Goal: Task Accomplishment & Management: Manage account settings

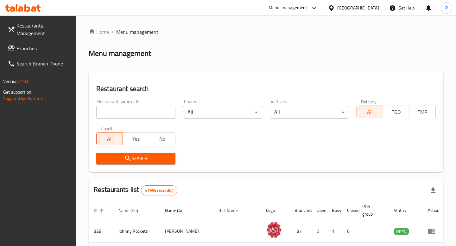
click at [140, 113] on div at bounding box center [228, 123] width 456 height 246
click at [140, 113] on input "search" at bounding box center [135, 112] width 79 height 13
type input "sree gangour"
click button "Search" at bounding box center [135, 159] width 79 height 12
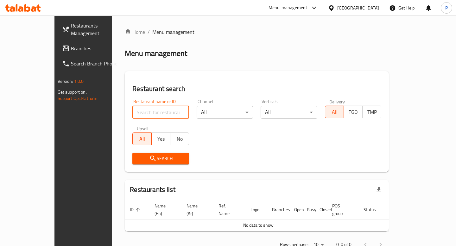
paste input "692969"
paste input "56900"
type input "656900"
click button "Search" at bounding box center [160, 159] width 57 height 12
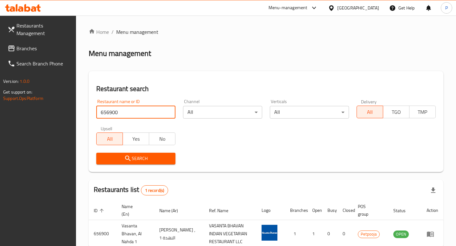
scroll to position [36, 0]
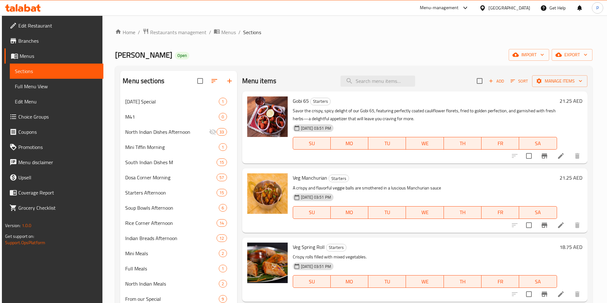
click at [47, 57] on span "Menus" at bounding box center [59, 56] width 79 height 8
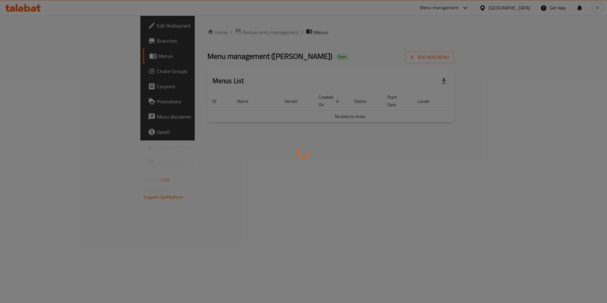
click at [42, 26] on div at bounding box center [303, 151] width 607 height 303
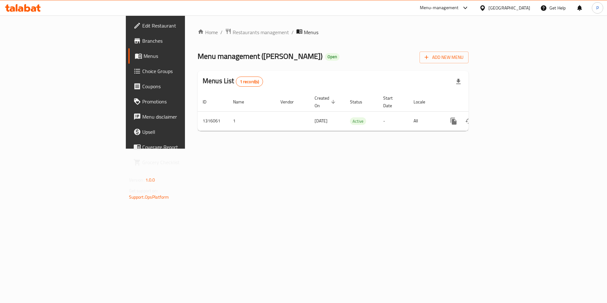
click at [441, 9] on div "Menu-management" at bounding box center [439, 8] width 39 height 8
click at [422, 81] on div "All Plugins Agent Campaigns Center CampaignManagement CMS Menu-management Resta…" at bounding box center [422, 64] width 95 height 86
click at [409, 85] on div "All Plugins Agent Campaigns Center CampaignManagement CMS Menu-management Resta…" at bounding box center [422, 64] width 95 height 86
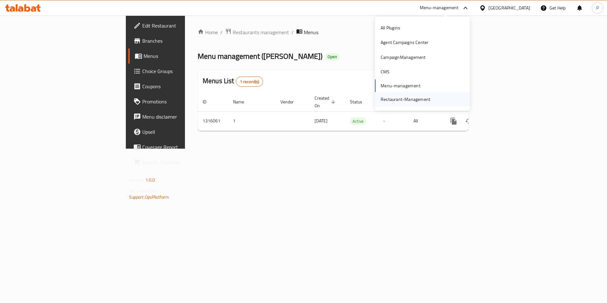
click at [399, 101] on div "Restaurant-Management" at bounding box center [406, 99] width 50 height 7
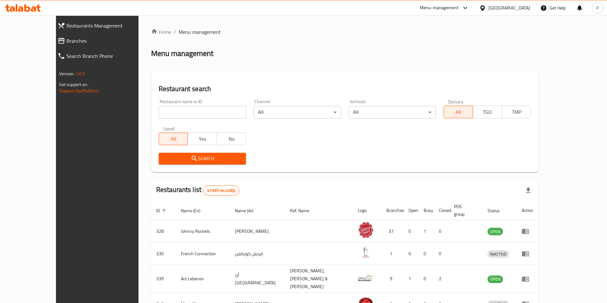
click at [194, 112] on input "search" at bounding box center [202, 112] width 87 height 13
paste input "688760"
type input "688760"
click at [189, 157] on span "Search" at bounding box center [202, 159] width 77 height 8
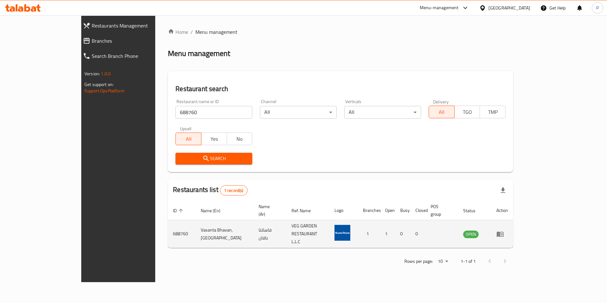
click at [504, 232] on icon "enhanced table" at bounding box center [500, 234] width 7 height 5
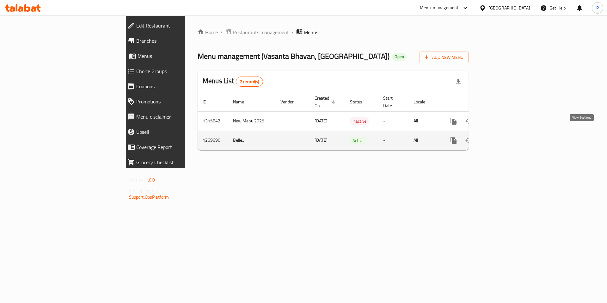
click at [503, 137] on icon "enhanced table" at bounding box center [500, 141] width 8 height 8
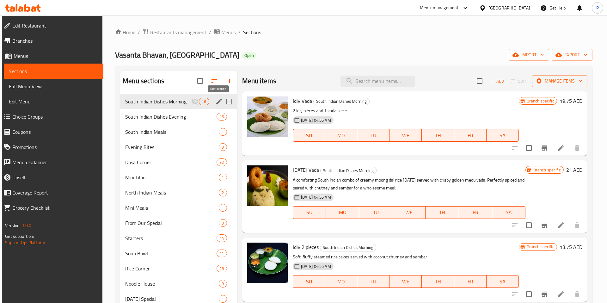
click at [218, 102] on icon "edit" at bounding box center [219, 102] width 6 height 6
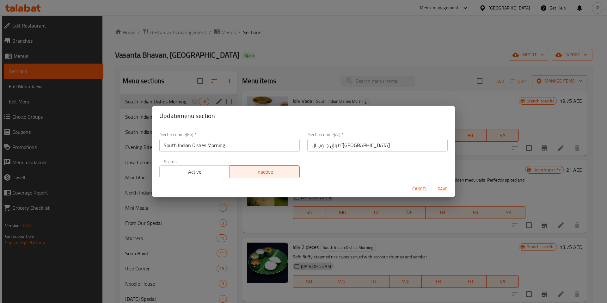
click at [201, 173] on span "Active" at bounding box center [194, 171] width 65 height 9
click at [439, 189] on span "Save" at bounding box center [442, 189] width 15 height 8
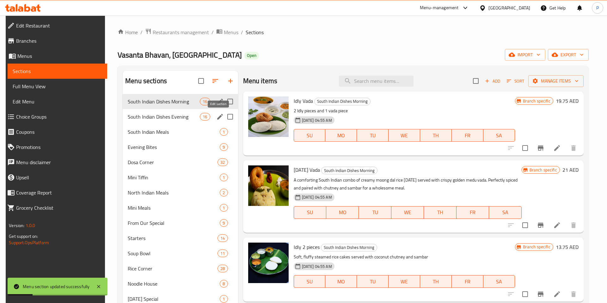
click at [217, 119] on icon "edit" at bounding box center [220, 117] width 6 height 6
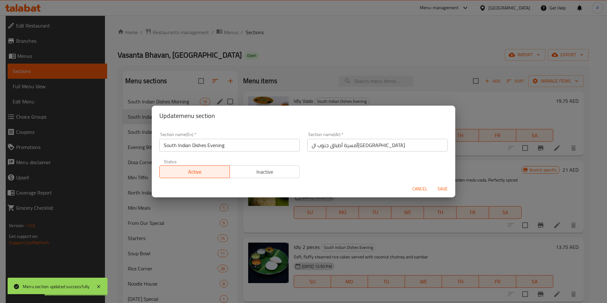
click at [145, 147] on div "Update menu section Section name(En)   * South Indian Dishes Evening Section na…" at bounding box center [303, 151] width 607 height 303
click at [204, 228] on div "Update menu section Section name(En)   * South Indian Dishes Evening Section na…" at bounding box center [303, 151] width 607 height 303
click at [423, 185] on span "Cancel" at bounding box center [420, 189] width 15 height 8
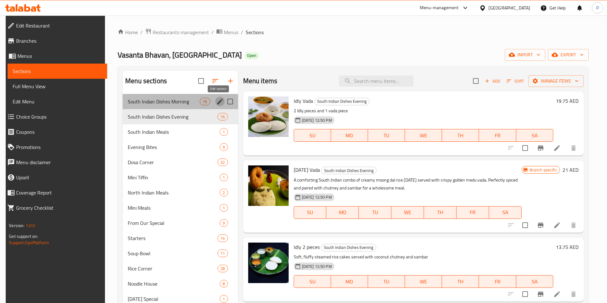
click at [217, 103] on icon "edit" at bounding box center [220, 102] width 6 height 6
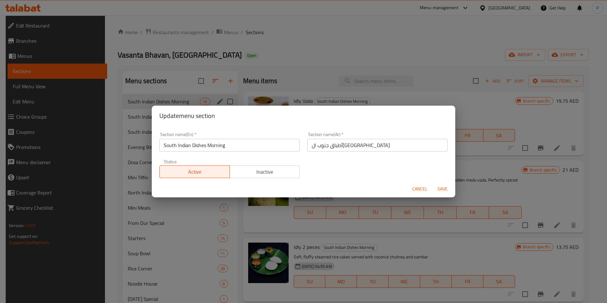
click at [352, 226] on div "Update menu section Section name(En)   * South Indian Dishes Morning Section na…" at bounding box center [303, 151] width 607 height 303
click at [419, 191] on span "Cancel" at bounding box center [420, 189] width 15 height 8
